Goal: Transaction & Acquisition: Purchase product/service

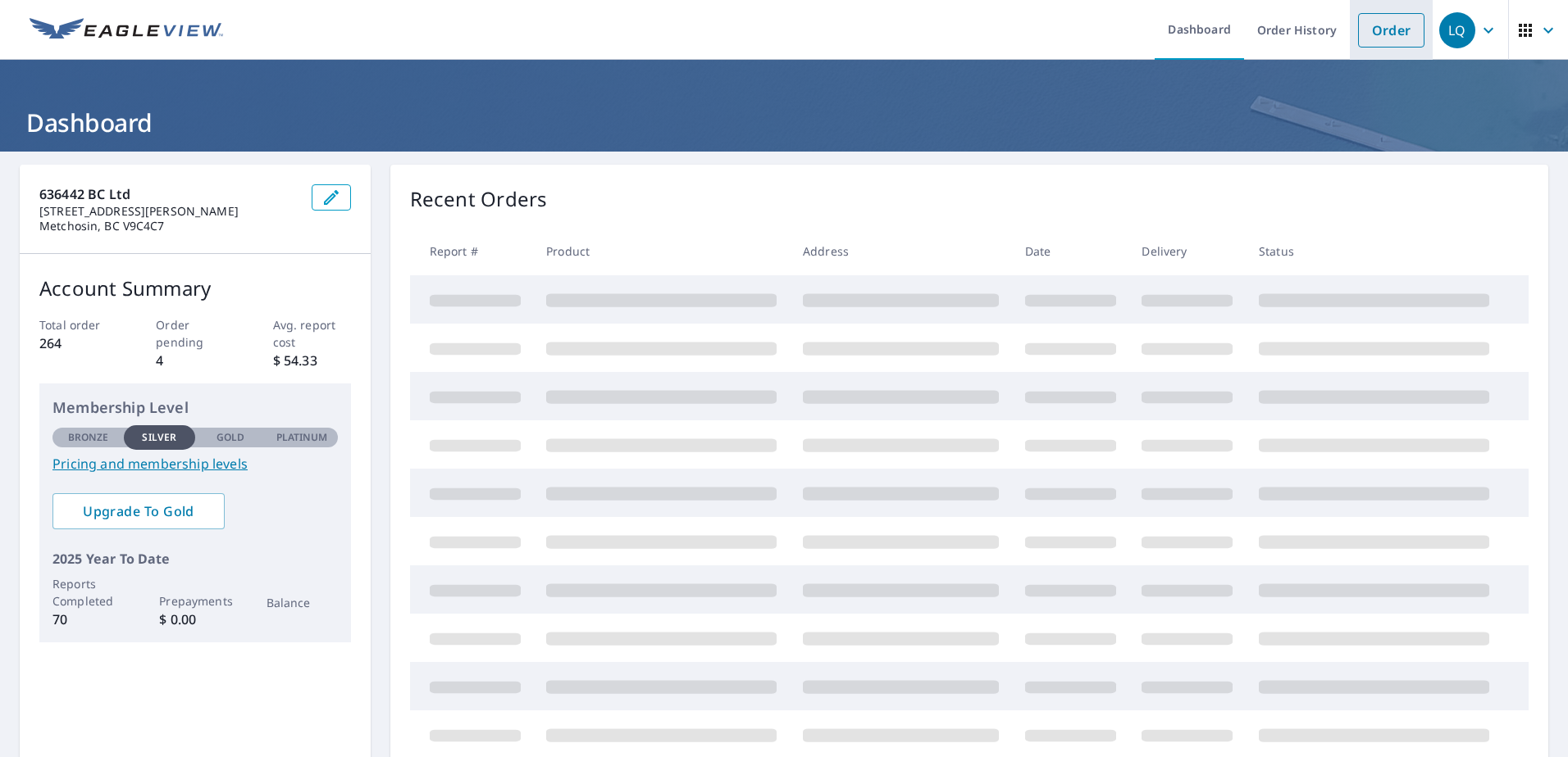
click at [1382, 32] on link "Order" at bounding box center [1391, 31] width 66 height 35
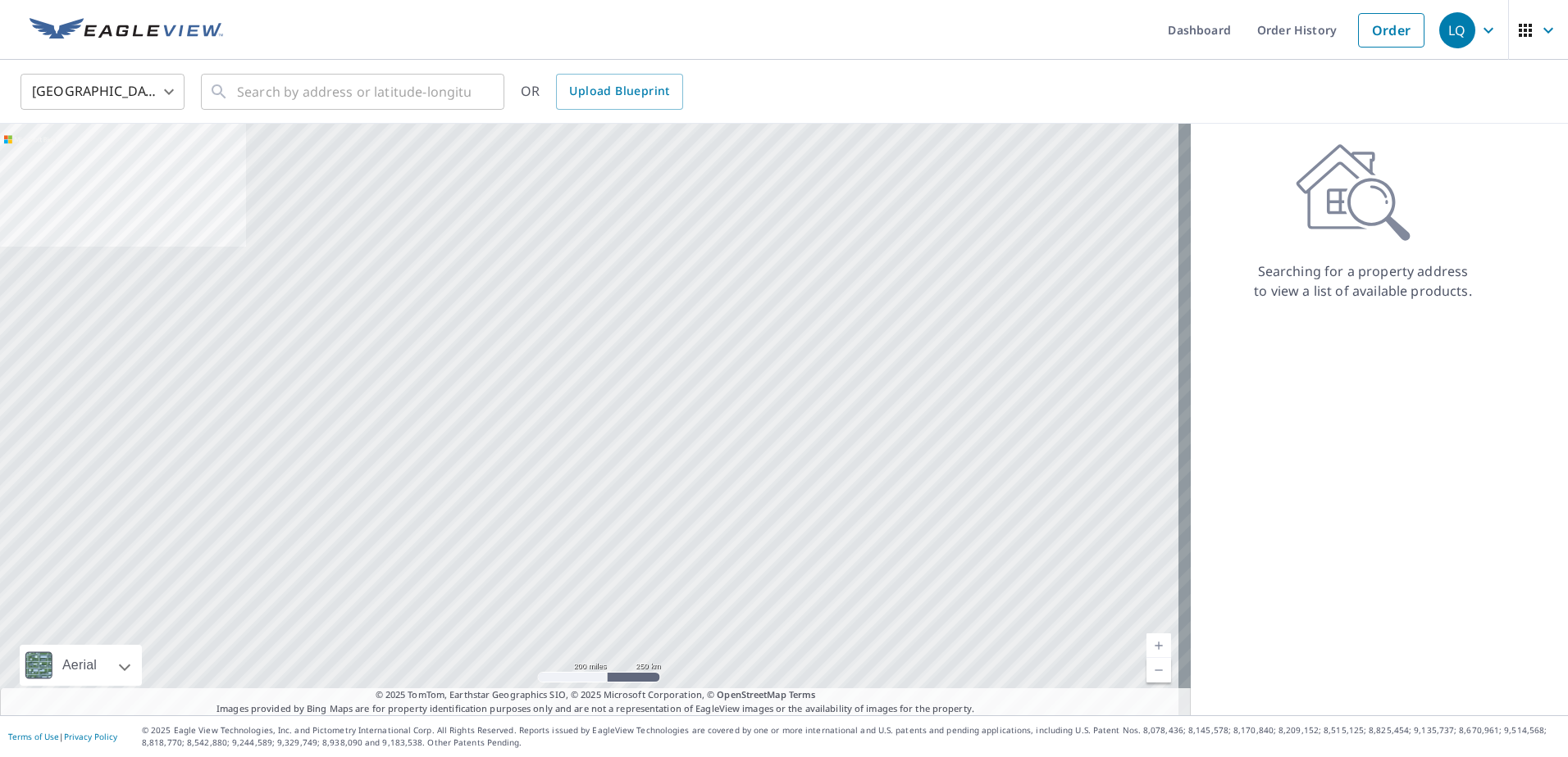
click at [133, 85] on body "LQ LQ Dashboard Order History Order LQ [GEOGRAPHIC_DATA] US ​ ​ OR Upload Bluep…" at bounding box center [784, 378] width 1568 height 757
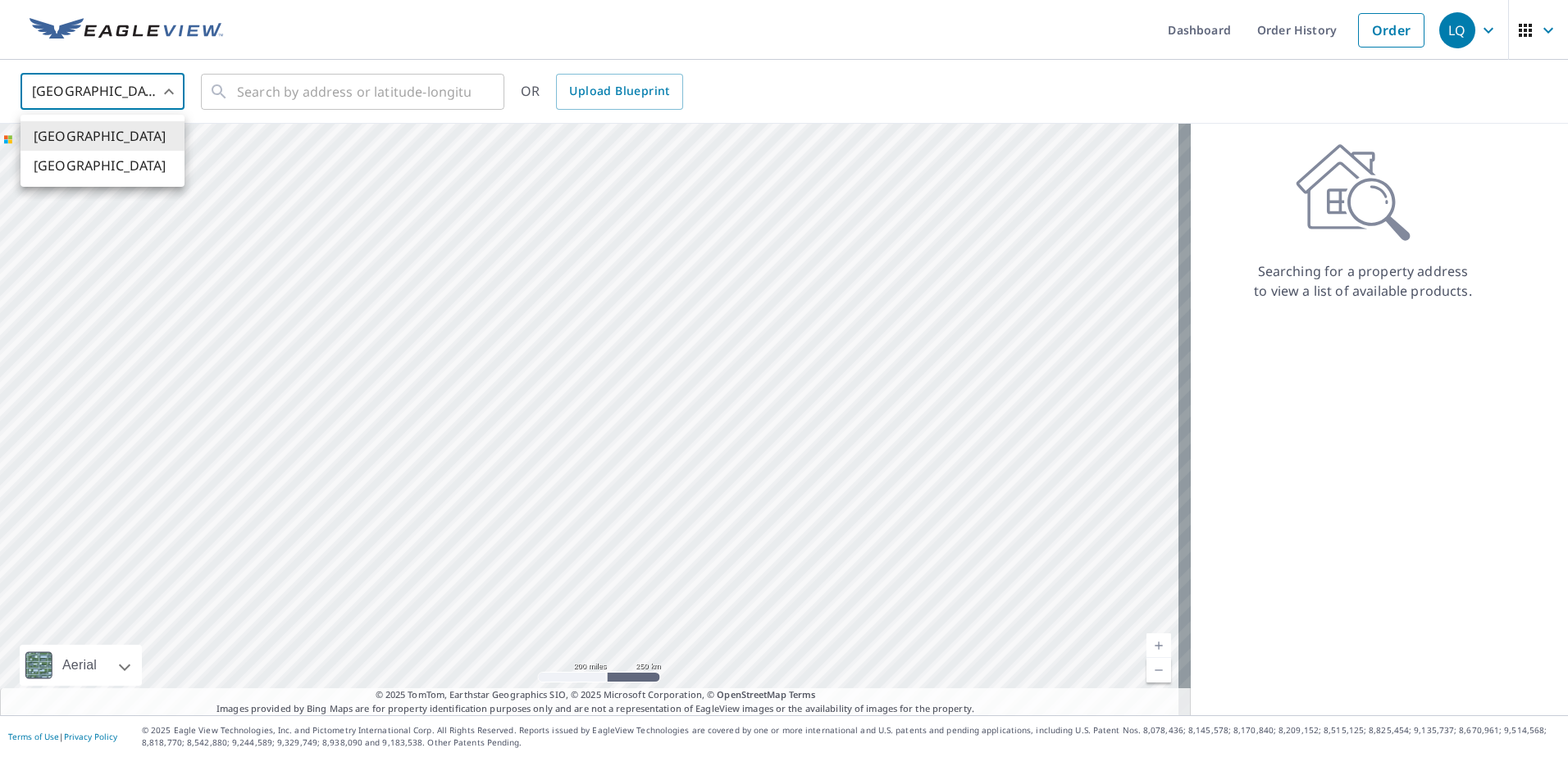
click at [130, 161] on li "[GEOGRAPHIC_DATA]" at bounding box center [103, 166] width 164 height 30
type input "CA"
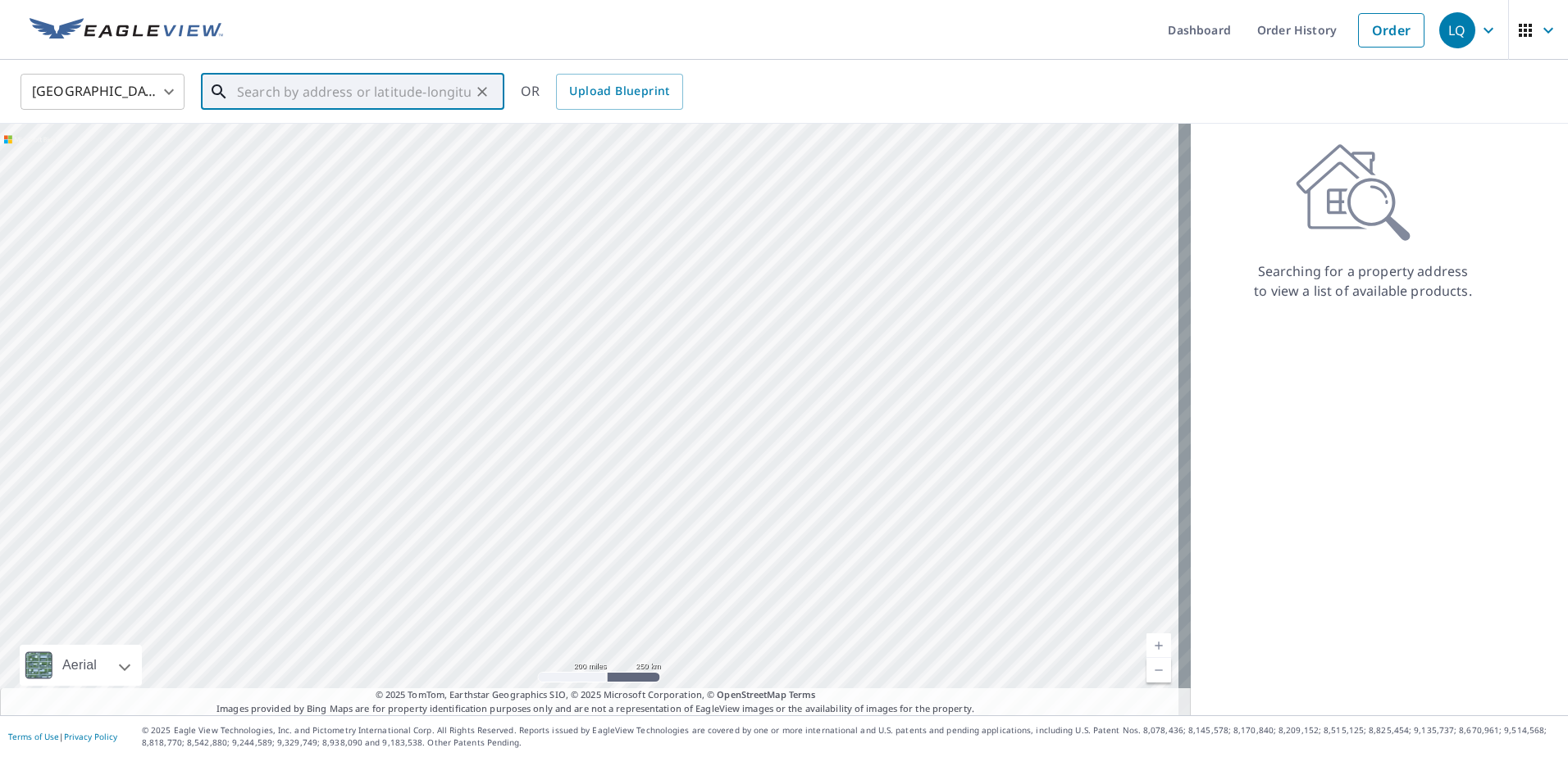
click at [319, 83] on input "text" at bounding box center [354, 91] width 234 height 46
click at [353, 95] on input "155 rendall" at bounding box center [354, 91] width 234 height 46
click at [368, 141] on span "[STREET_ADDRESS]" at bounding box center [363, 139] width 257 height 20
type input "[STREET_ADDRESS]"
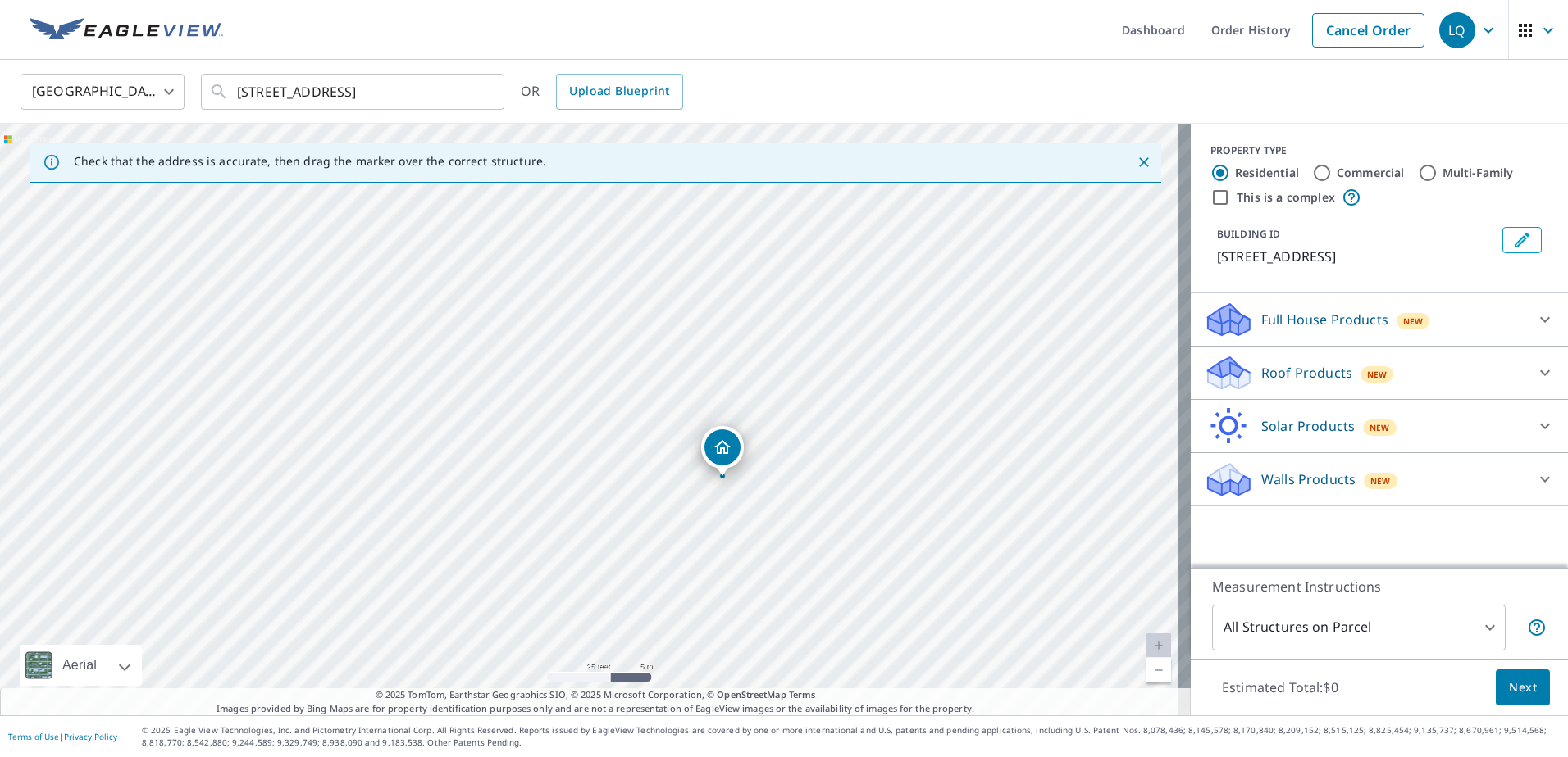
drag, startPoint x: 578, startPoint y: 381, endPoint x: 644, endPoint y: 417, distance: 75.2
drag, startPoint x: 644, startPoint y: 417, endPoint x: 735, endPoint y: 363, distance: 105.8
click at [735, 365] on div "[STREET_ADDRESS]" at bounding box center [595, 420] width 1191 height 592
click at [585, 391] on div "[STREET_ADDRESS]" at bounding box center [595, 420] width 1191 height 592
drag, startPoint x: 594, startPoint y: 387, endPoint x: 547, endPoint y: 360, distance: 54.2
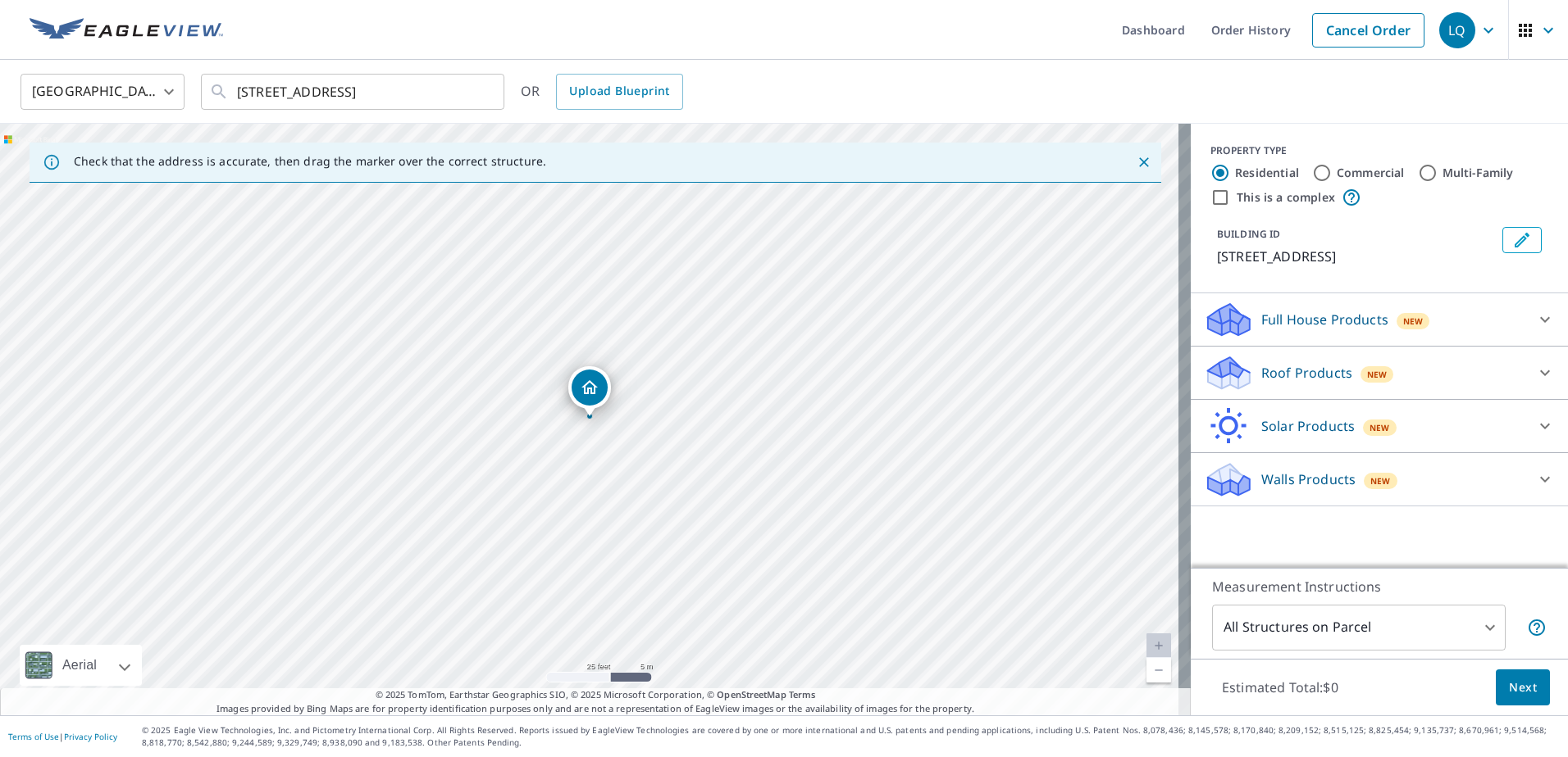
click at [1340, 376] on div "Roof Products New" at bounding box center [1364, 373] width 321 height 38
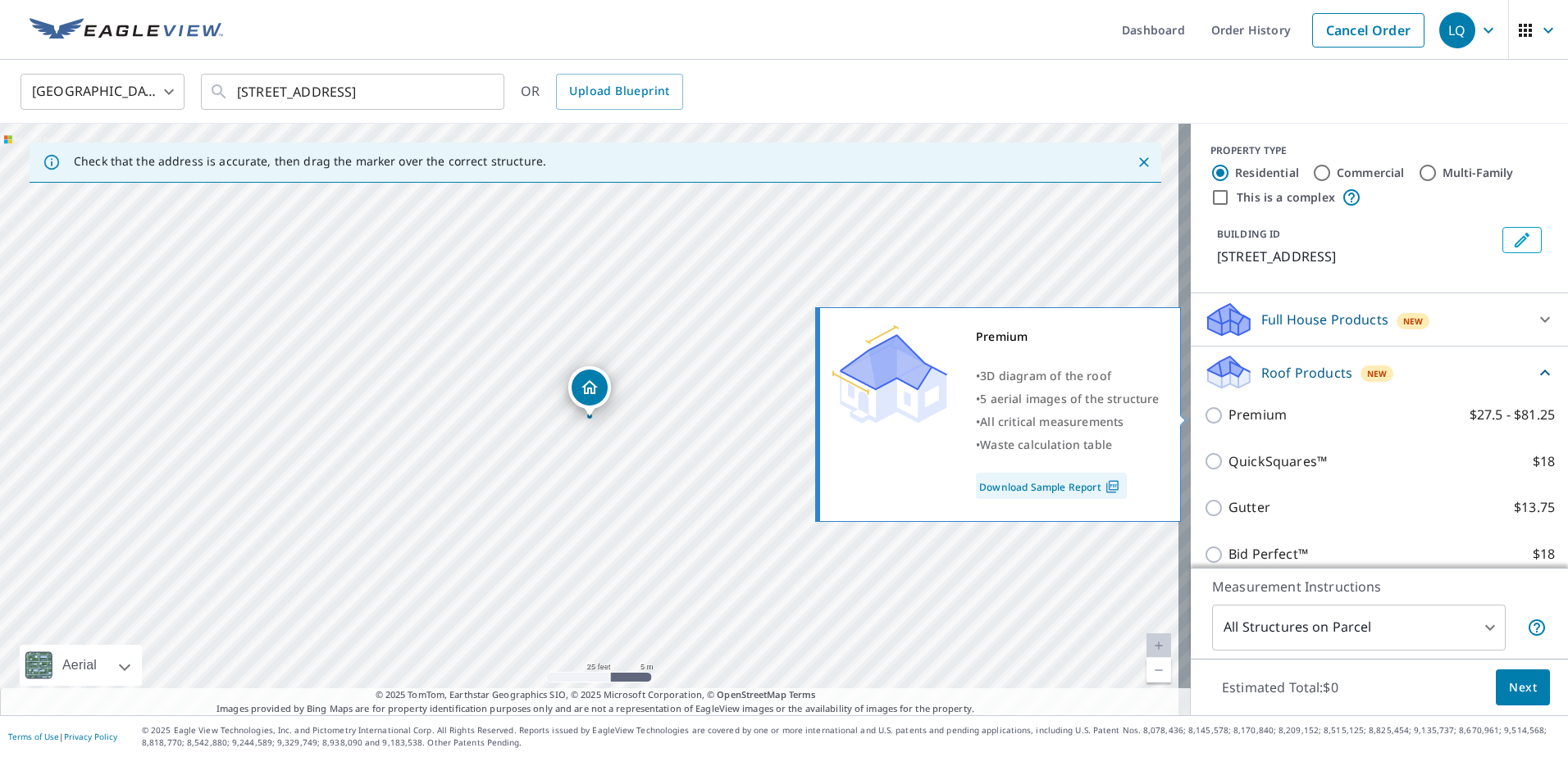
click at [1259, 418] on p "Premium" at bounding box center [1258, 415] width 58 height 21
click at [1229, 418] on input "Premium $27.5 - $81.25" at bounding box center [1216, 415] width 25 height 20
checkbox input "true"
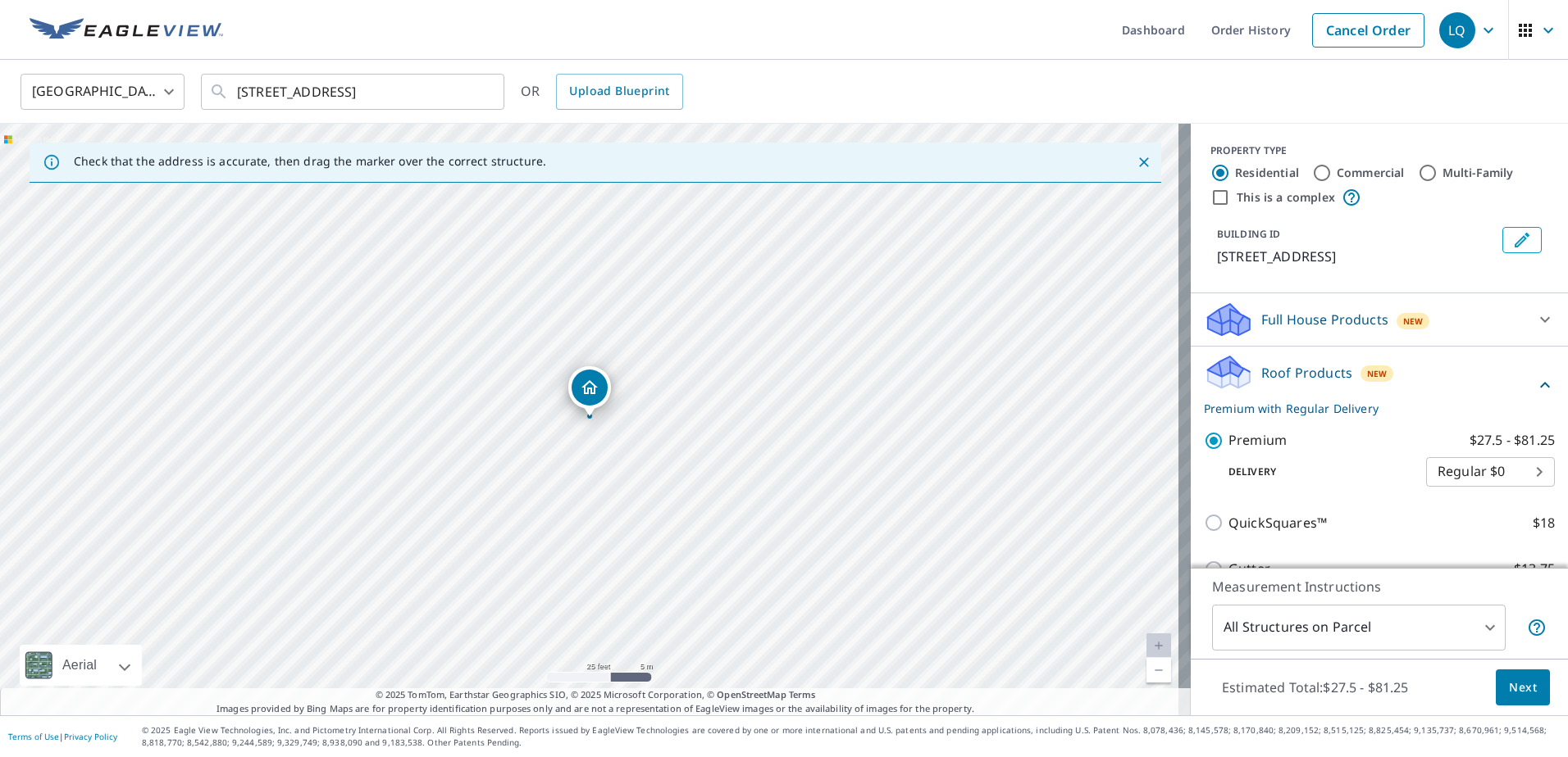
click at [1511, 691] on span "Next" at bounding box center [1523, 687] width 28 height 21
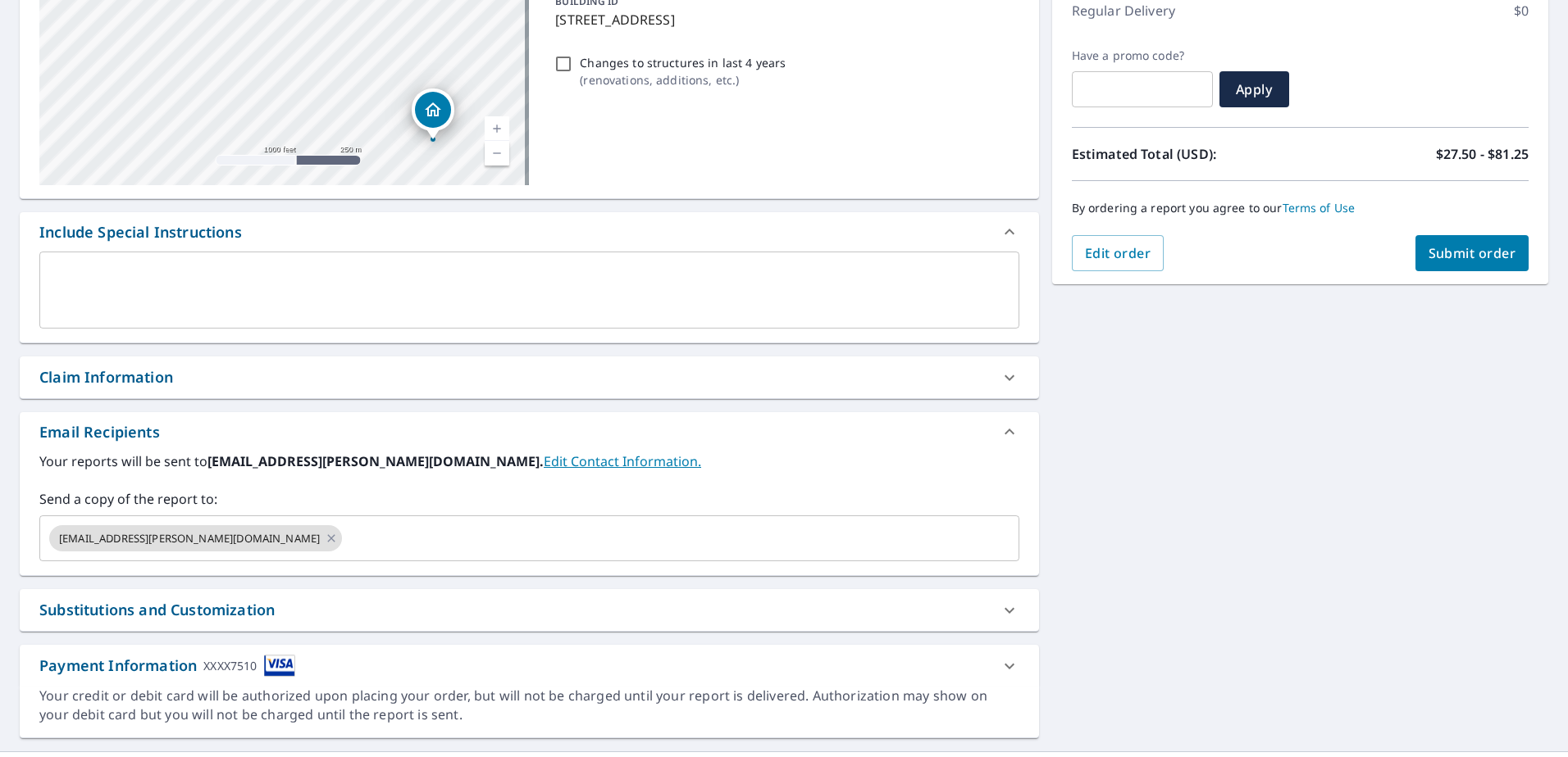
scroll to position [274, 0]
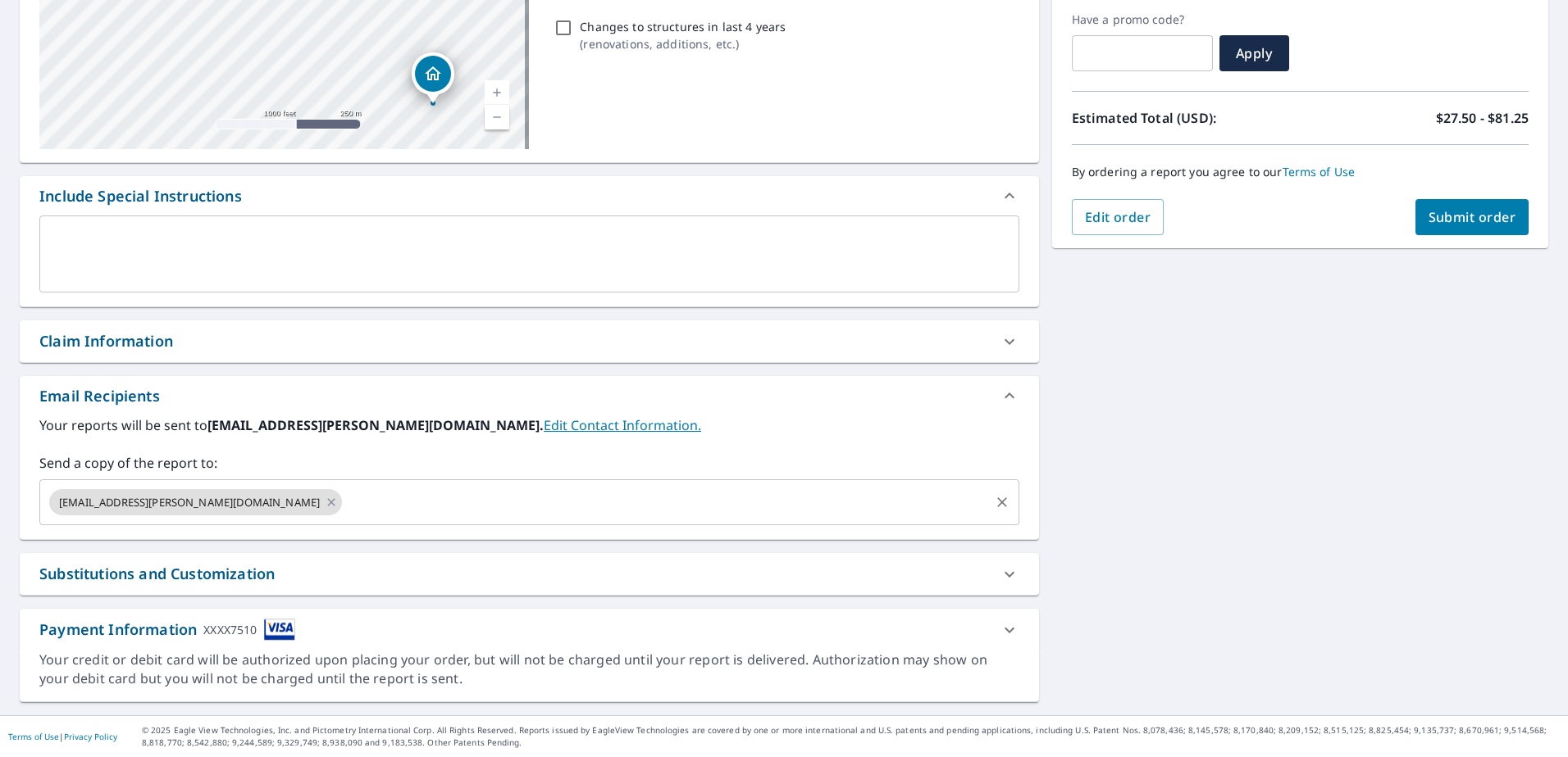
click at [344, 506] on input "text" at bounding box center [665, 502] width 643 height 32
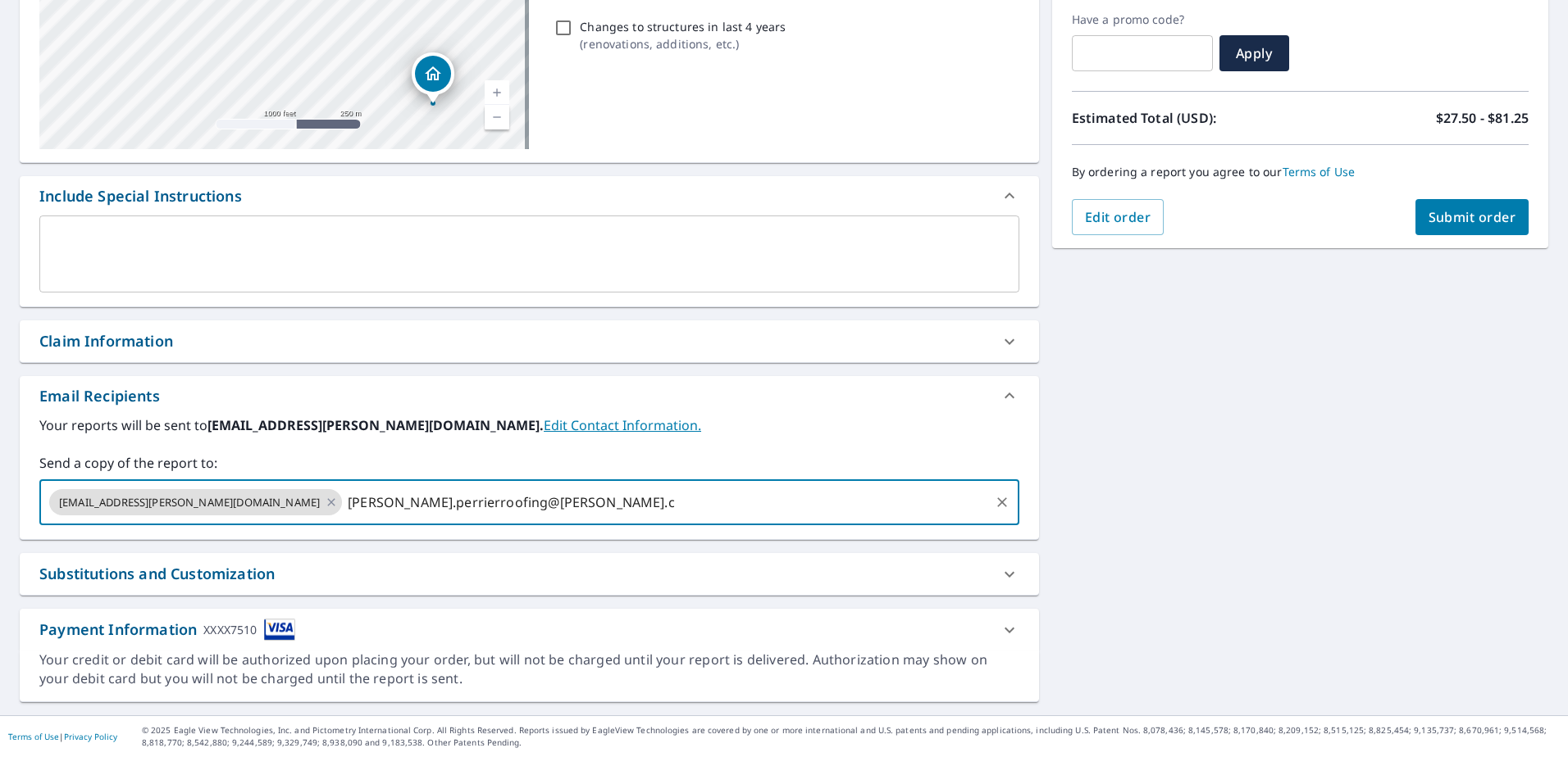
type input "[PERSON_NAME][EMAIL_ADDRESS][PERSON_NAME][DOMAIN_NAME]"
click at [519, 502] on input "[PERSON_NAME][EMAIL_ADDRESS][PERSON_NAME][DOMAIN_NAME]" at bounding box center [665, 502] width 643 height 32
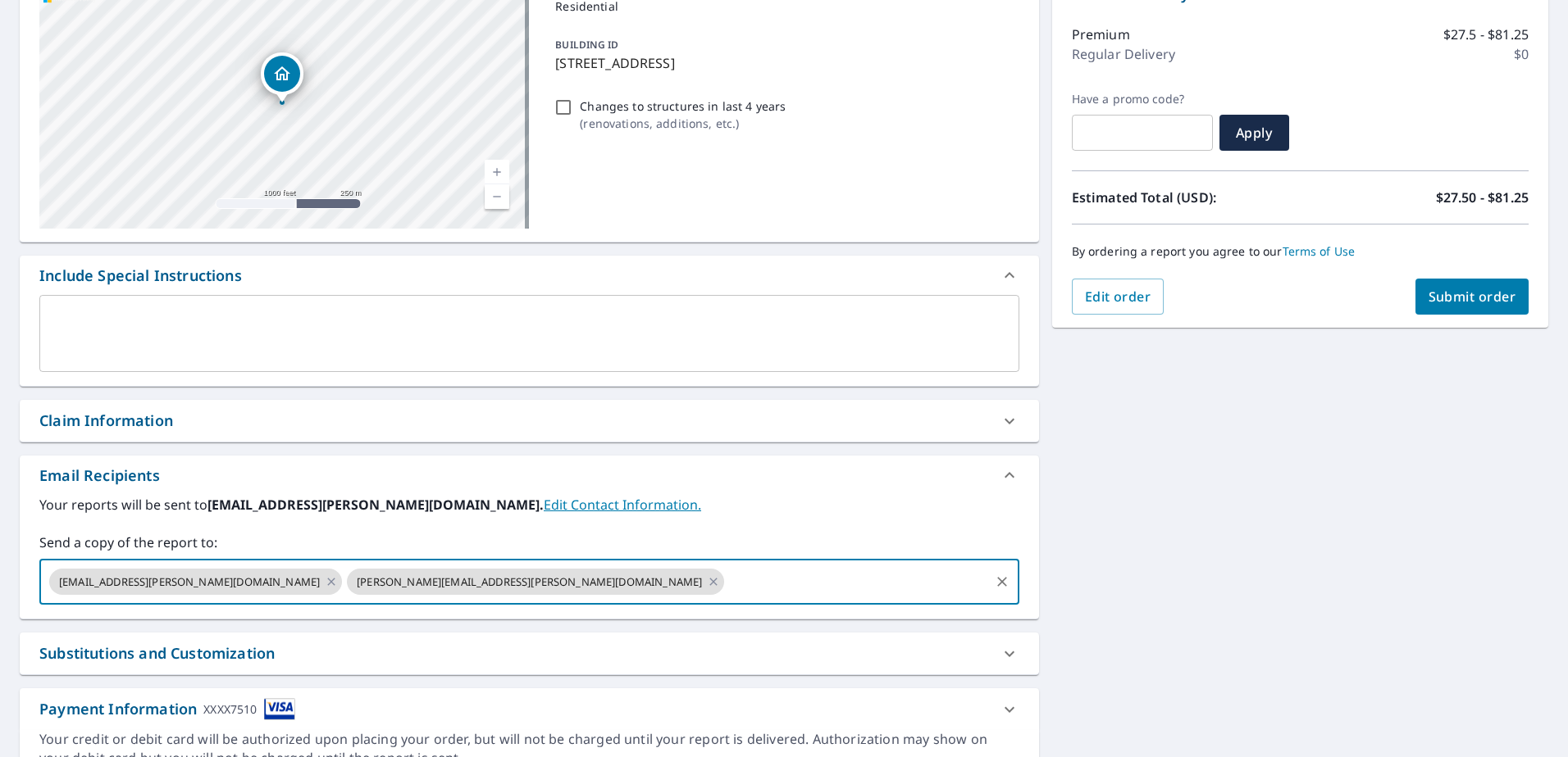
scroll to position [0, 0]
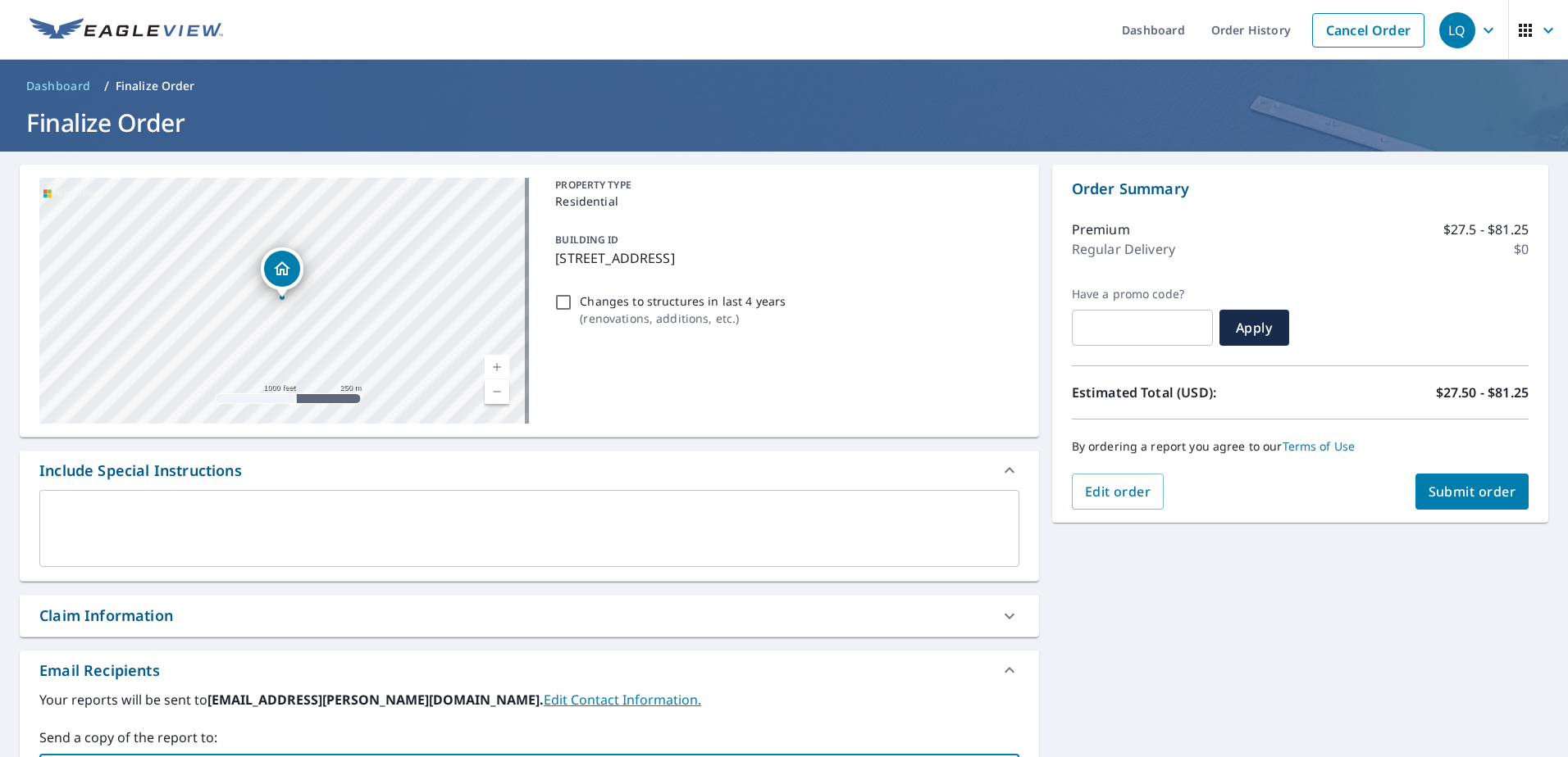
click at [1462, 491] on span "Submit order" at bounding box center [1473, 492] width 88 height 18
